Goal: Task Accomplishment & Management: Manage account settings

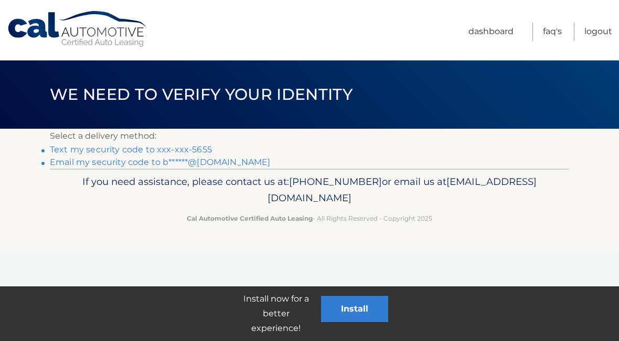
click at [207, 145] on link "Text my security code to xxx-xxx-5655" at bounding box center [131, 149] width 162 height 10
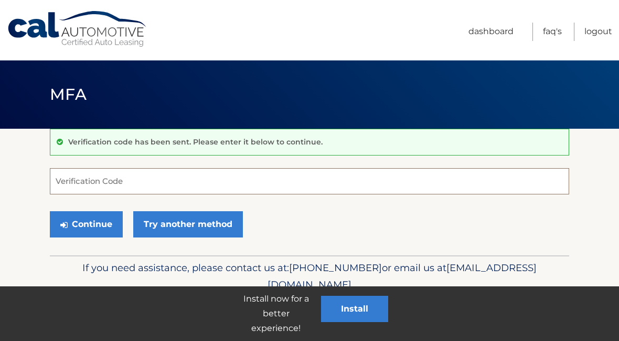
click at [87, 179] on input "Verification Code" at bounding box center [310, 181] width 520 height 26
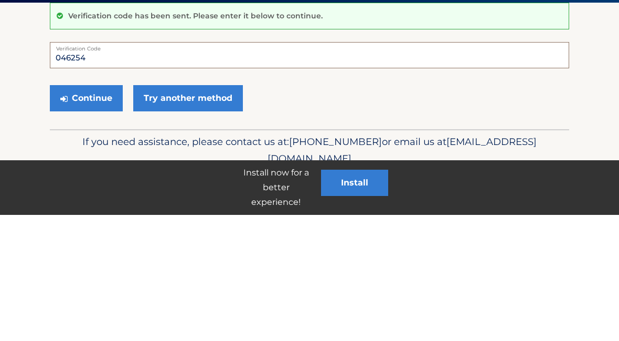
type input "046254"
click at [84, 211] on button "Continue" at bounding box center [86, 224] width 73 height 26
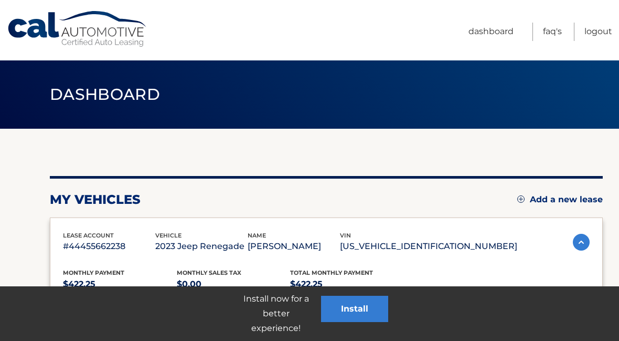
click at [493, 33] on link "Dashboard" at bounding box center [491, 32] width 45 height 18
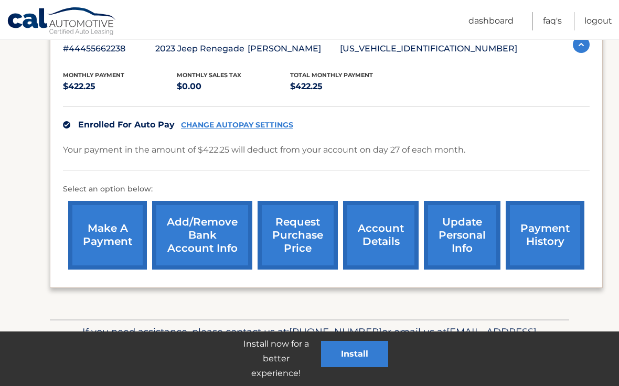
scroll to position [198, 0]
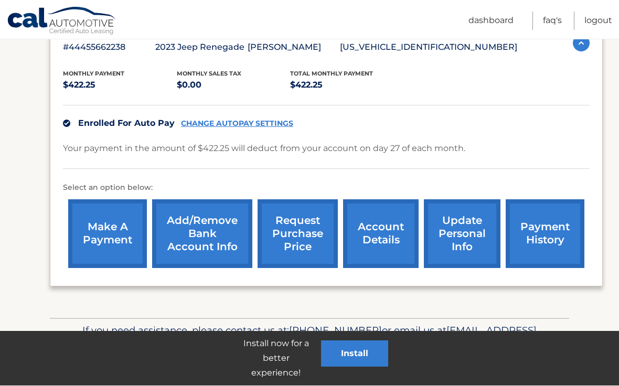
click at [553, 236] on link "payment history" at bounding box center [545, 234] width 79 height 69
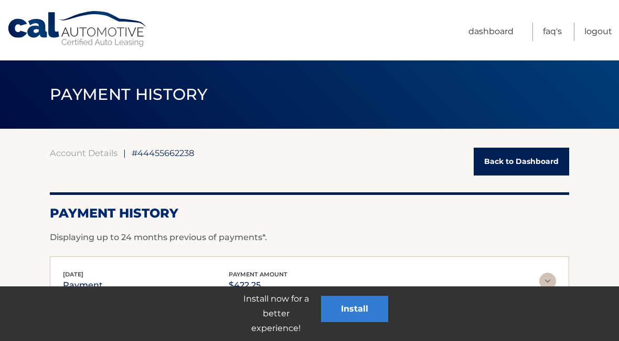
click at [541, 155] on link "Back to Dashboard" at bounding box center [522, 161] width 96 height 28
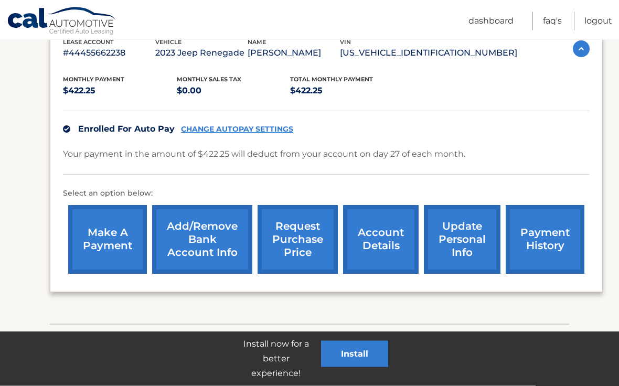
scroll to position [194, 0]
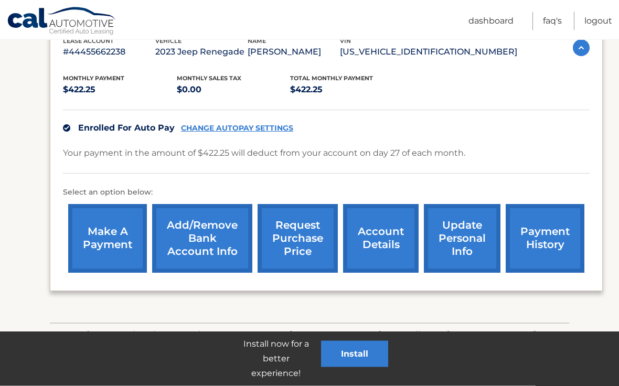
click at [378, 234] on link "account details" at bounding box center [381, 239] width 76 height 69
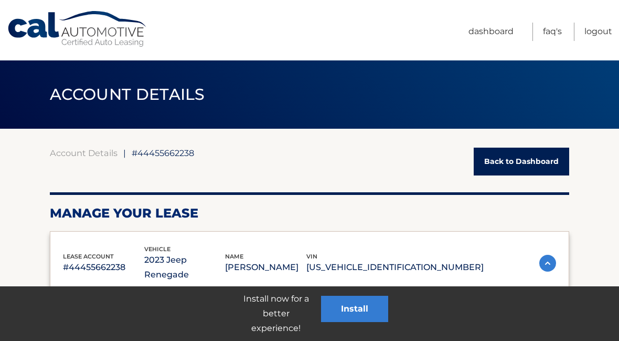
click at [599, 32] on link "Logout" at bounding box center [599, 32] width 28 height 18
